Goal: Task Accomplishment & Management: Manage account settings

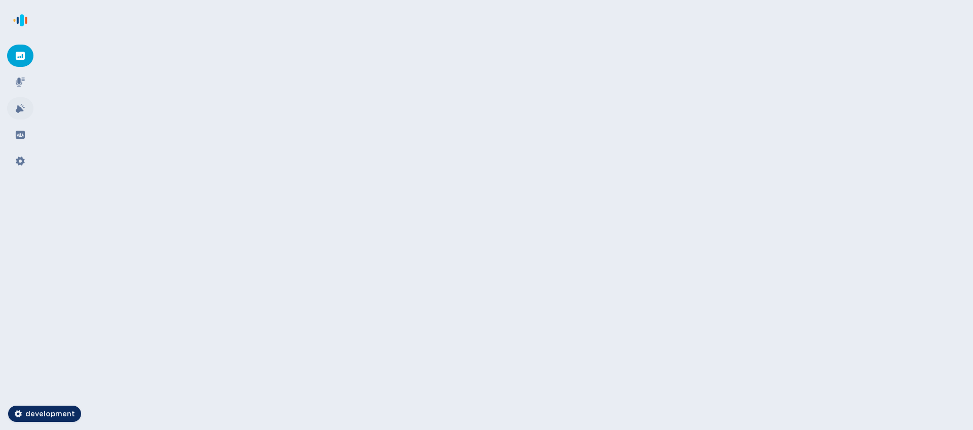
click at [15, 104] on div at bounding box center [20, 108] width 26 height 22
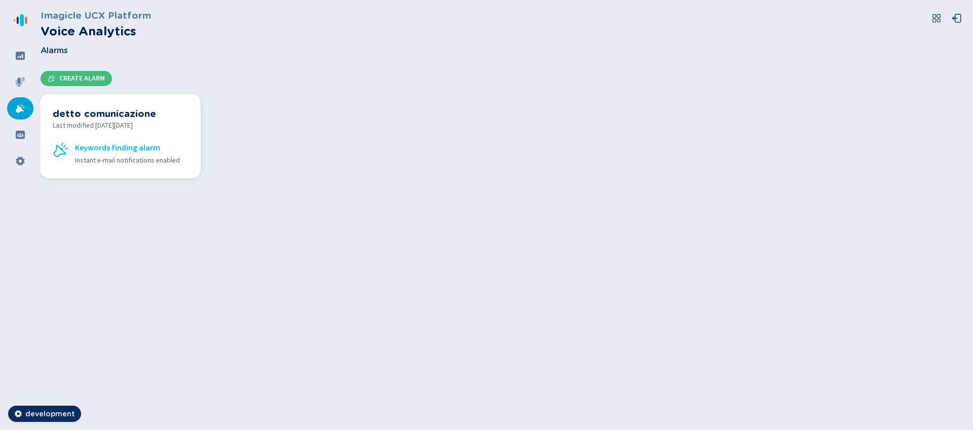
click at [158, 121] on span "Last modified [DATE][DATE]" at bounding box center [121, 126] width 136 height 11
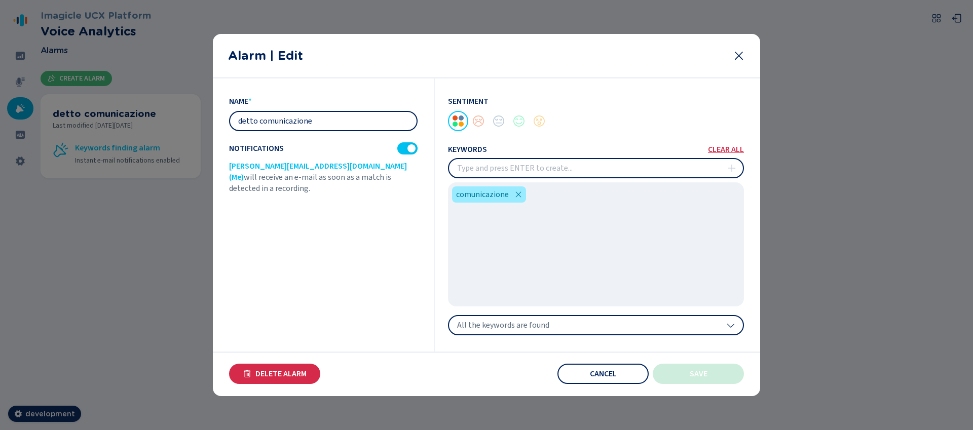
click at [322, 124] on input "detto comunicazione" at bounding box center [323, 121] width 186 height 18
type input "detto comunicazione1"
click at [677, 370] on button "Save" at bounding box center [698, 374] width 91 height 20
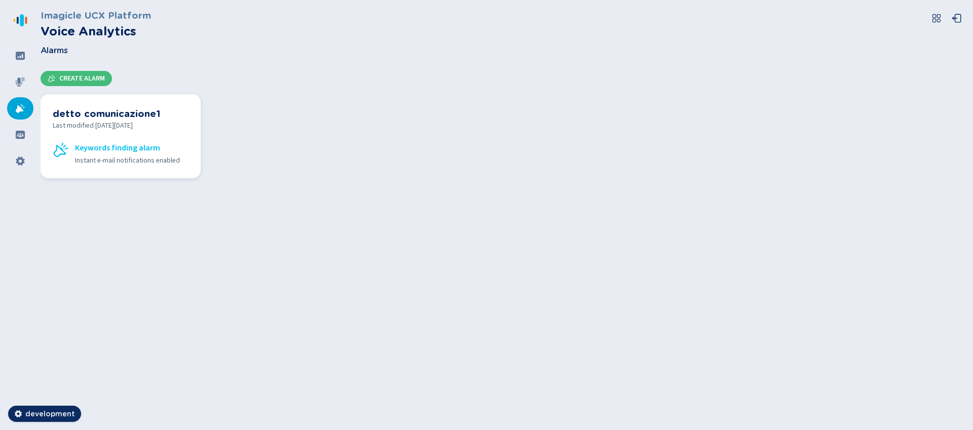
click at [158, 132] on div "detto comunicazione1 Last modified [DATE][DATE] Keywords finding alarm Instant …" at bounding box center [121, 136] width 136 height 60
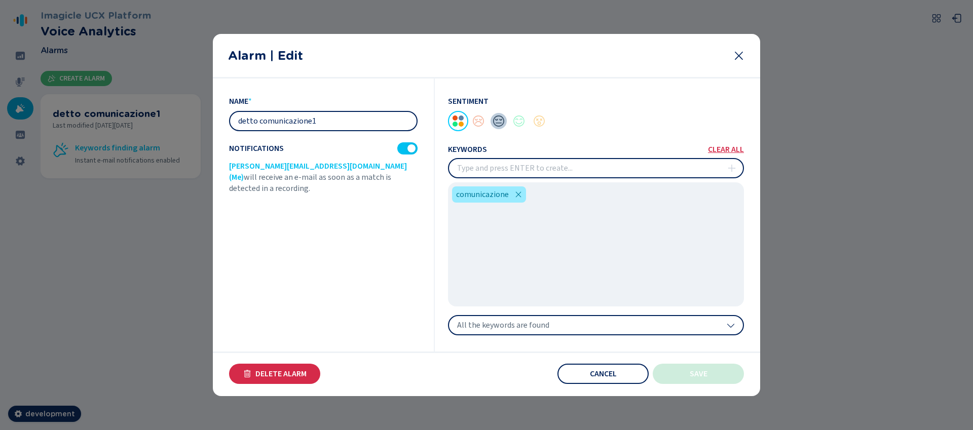
click at [501, 116] on div at bounding box center [498, 121] width 20 height 20
click at [518, 119] on div at bounding box center [519, 121] width 20 height 20
click at [693, 366] on button "Save" at bounding box center [698, 374] width 91 height 20
